Goal: Task Accomplishment & Management: Manage account settings

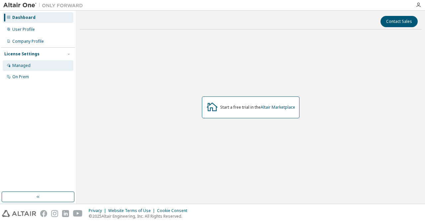
click at [44, 68] on div "Managed" at bounding box center [38, 65] width 71 height 11
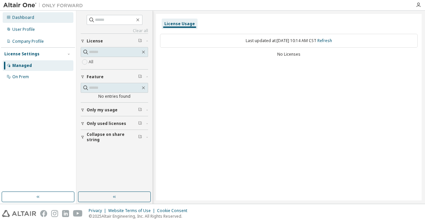
click at [43, 20] on div "Dashboard" at bounding box center [38, 17] width 71 height 11
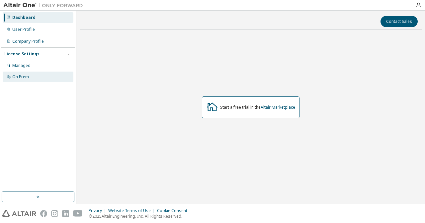
click at [23, 75] on div "On Prem" at bounding box center [20, 76] width 17 height 5
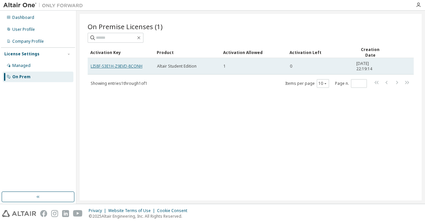
click at [129, 66] on link "LI58F-S3E1H-Z9EVD-8CONH" at bounding box center [117, 66] width 52 height 6
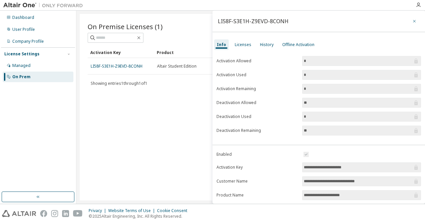
click at [409, 22] on button "button" at bounding box center [414, 21] width 11 height 11
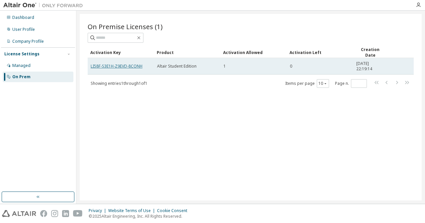
click at [128, 65] on link "LI58F-S3E1H-Z9EVD-8CONH" at bounding box center [117, 66] width 52 height 6
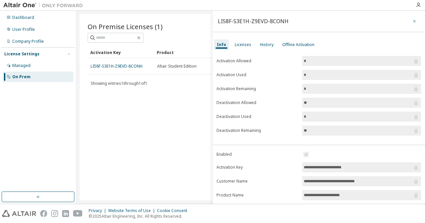
click at [412, 19] on icon "button" at bounding box center [414, 21] width 5 height 5
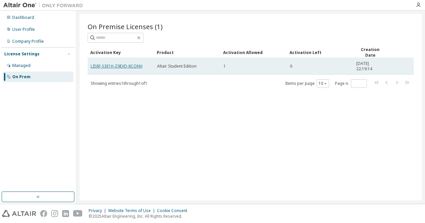
drag, startPoint x: 136, startPoint y: 68, endPoint x: 120, endPoint y: 67, distance: 16.3
click at [124, 65] on link "LI58F-S3E1H-Z9EVD-8CONH" at bounding box center [117, 66] width 52 height 6
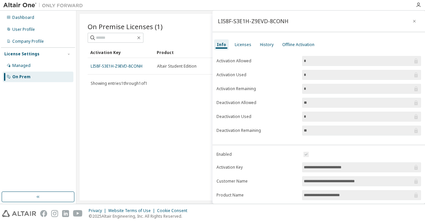
click at [364, 44] on div "Info Licenses History Offline Activation" at bounding box center [318, 45] width 212 height 12
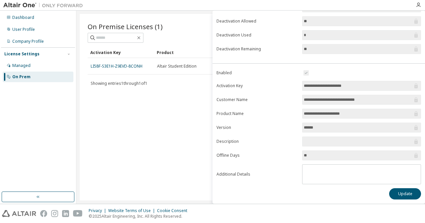
scroll to position [83, 0]
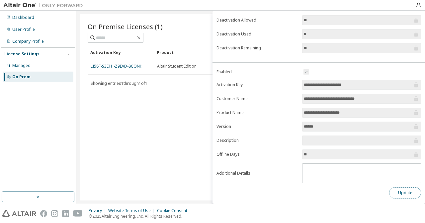
click at [408, 191] on button "Update" at bounding box center [405, 193] width 32 height 11
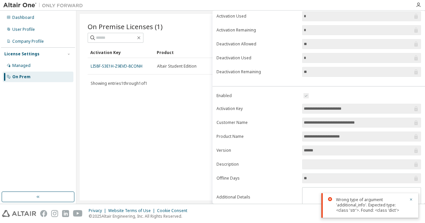
scroll to position [0, 0]
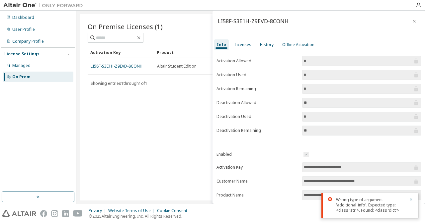
click at [358, 59] on input "*" at bounding box center [358, 61] width 109 height 7
click at [335, 77] on input "*" at bounding box center [358, 75] width 109 height 7
click at [335, 76] on input "*" at bounding box center [358, 75] width 109 height 7
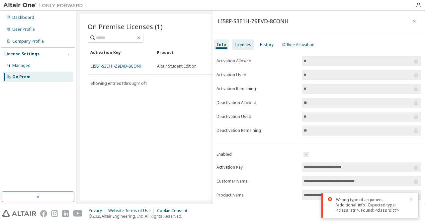
click at [244, 46] on div "Licenses" at bounding box center [243, 44] width 17 height 5
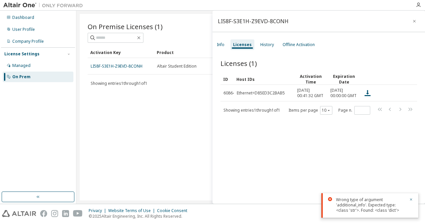
click at [229, 46] on div "Info Licenses History Offline Activation" at bounding box center [318, 45] width 212 height 12
click at [297, 47] on div "Offline Activation" at bounding box center [298, 44] width 32 height 5
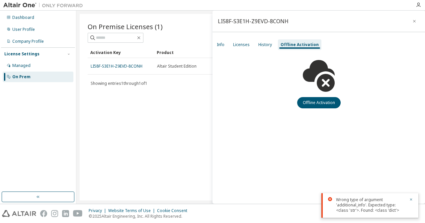
click at [192, 93] on div "On Premise Licenses (1) Clear Load Save Save As Field Operator Value Select fil…" at bounding box center [251, 107] width 342 height 187
click at [413, 18] on button "button" at bounding box center [414, 21] width 11 height 11
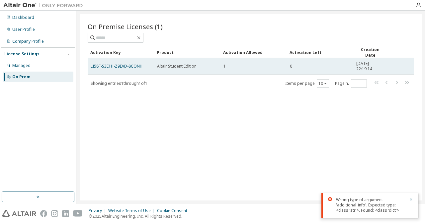
click at [223, 67] on span "1" at bounding box center [224, 66] width 2 height 5
drag, startPoint x: 289, startPoint y: 65, endPoint x: 298, endPoint y: 65, distance: 8.3
click at [298, 65] on td "0" at bounding box center [320, 66] width 66 height 17
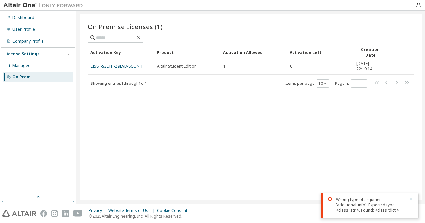
drag, startPoint x: 173, startPoint y: 93, endPoint x: 160, endPoint y: 97, distance: 13.1
click at [173, 93] on div "On Premise Licenses (1) Clear Load Save Save As Field Operator Value Select fil…" at bounding box center [251, 107] width 342 height 187
click at [411, 198] on icon "button" at bounding box center [411, 200] width 4 height 4
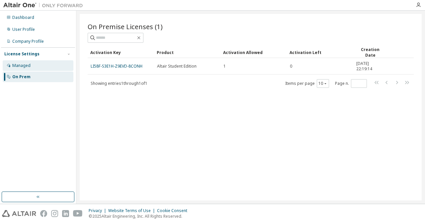
click at [24, 67] on div "Managed" at bounding box center [21, 65] width 18 height 5
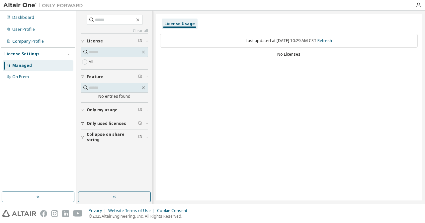
click at [108, 112] on span "Only my usage" at bounding box center [102, 110] width 31 height 5
click at [85, 120] on button "Only used licenses" at bounding box center [114, 123] width 67 height 15
click at [85, 134] on button "Collapse on share string" at bounding box center [114, 137] width 67 height 15
click at [83, 127] on button "Only used licenses" at bounding box center [114, 123] width 67 height 15
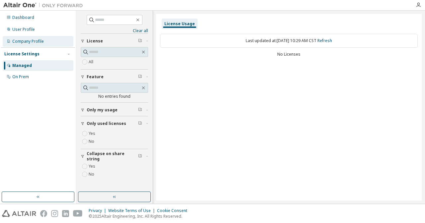
click at [31, 44] on div "Company Profile" at bounding box center [38, 41] width 71 height 11
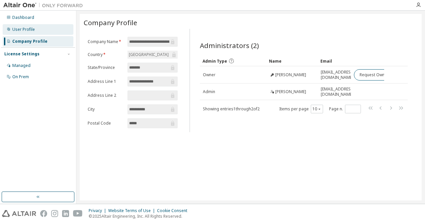
click at [35, 29] on div "User Profile" at bounding box center [38, 29] width 71 height 11
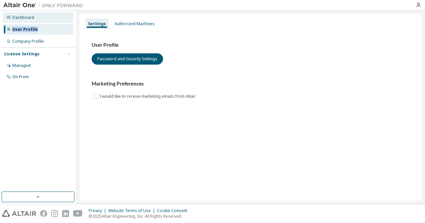
drag, startPoint x: 40, startPoint y: 30, endPoint x: 34, endPoint y: 21, distance: 11.2
click at [34, 21] on div "Dashboard User Profile Company Profile License Settings Managed On Prem" at bounding box center [38, 47] width 74 height 71
click at [34, 21] on div "Dashboard" at bounding box center [38, 17] width 71 height 11
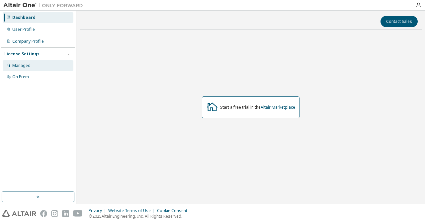
click at [32, 61] on div "Managed" at bounding box center [38, 65] width 71 height 11
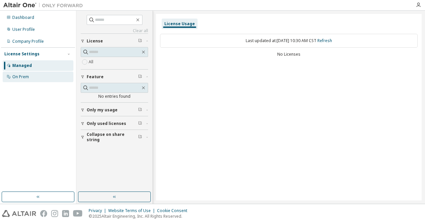
click at [36, 72] on div "On Prem" at bounding box center [38, 77] width 71 height 11
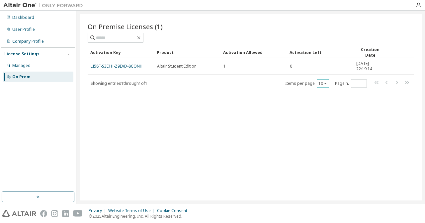
click at [324, 82] on icon "button" at bounding box center [325, 84] width 4 height 4
click at [291, 95] on div "On Premise Licenses (1) Clear Load Save Save As Field Operator Value Select fil…" at bounding box center [251, 107] width 342 height 187
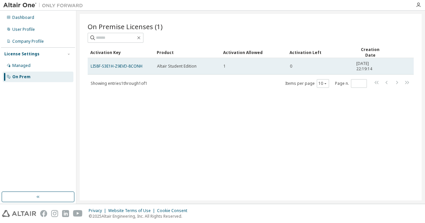
click at [310, 66] on div "0" at bounding box center [320, 66] width 60 height 5
click at [308, 66] on div "0" at bounding box center [320, 66] width 60 height 5
click at [285, 69] on tr "LI58F-S3E1H-Z9EVD-8CONH Altair Student Edition 1 0 [DATE] 22:19:14" at bounding box center [251, 66] width 326 height 17
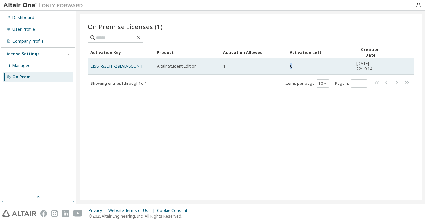
click at [262, 65] on div "1" at bounding box center [253, 66] width 60 height 5
drag, startPoint x: 224, startPoint y: 64, endPoint x: 167, endPoint y: 65, distance: 57.1
click at [181, 67] on tr "LI58F-S3E1H-Z9EVD-8CONH Altair Student Edition 1 0 [DATE] 22:19:14" at bounding box center [251, 66] width 326 height 17
click at [167, 65] on span "Altair Student Edition" at bounding box center [176, 66] width 39 height 5
drag, startPoint x: 161, startPoint y: 66, endPoint x: 193, endPoint y: 71, distance: 33.1
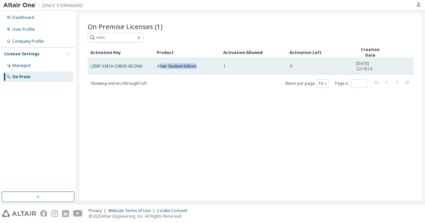
click at [193, 71] on td "Altair Student Edition" at bounding box center [187, 66] width 66 height 17
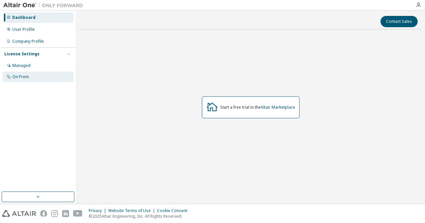
click at [31, 73] on div "On Prem" at bounding box center [38, 77] width 71 height 11
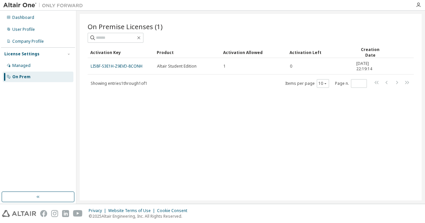
click at [371, 164] on div "On Premise Licenses (1) Clear Load Save Save As Field Operator Value Select fil…" at bounding box center [251, 107] width 342 height 187
click at [41, 214] on img at bounding box center [43, 213] width 7 height 7
click at [418, 7] on icon "button" at bounding box center [418, 4] width 5 height 5
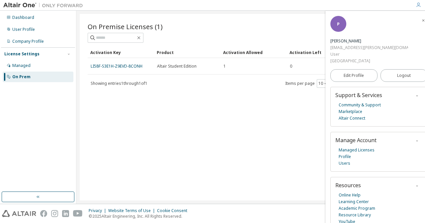
click at [240, 165] on div "On Premise Licenses (1) Clear Load Save Save As Field Operator Value Select fil…" at bounding box center [251, 107] width 342 height 187
